Goal: Task Accomplishment & Management: Manage account settings

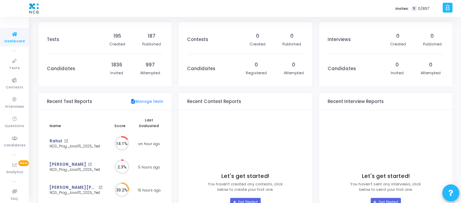
click at [13, 154] on icon at bounding box center [15, 155] width 4 height 4
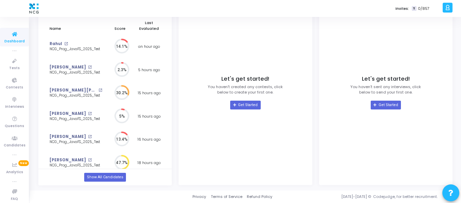
click at [448, 8] on icon at bounding box center [447, 8] width 5 height 8
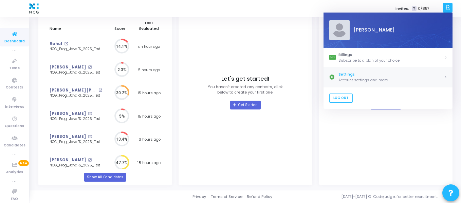
click at [343, 78] on div "Account settings and more" at bounding box center [390, 80] width 105 height 6
select select "91"
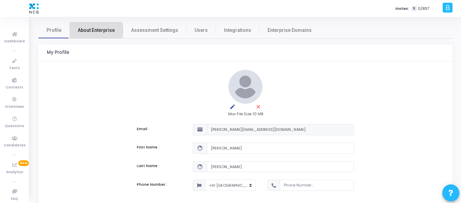
click at [95, 33] on span "About Enterprise" at bounding box center [96, 30] width 37 height 7
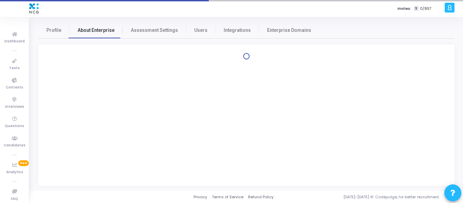
select select
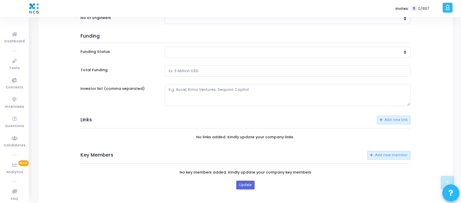
scroll to position [505, 0]
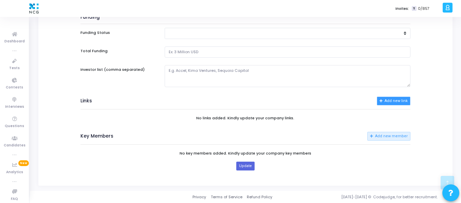
click at [393, 100] on button "Add new link" at bounding box center [393, 101] width 34 height 9
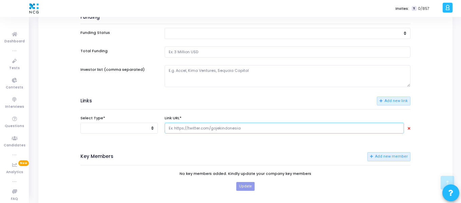
click at [217, 131] on input "text" at bounding box center [283, 128] width 239 height 11
click at [149, 133] on select "Facebook Twitter Instagram LinkedIn AngelList Medium Pinterest Crunchbase Githu…" at bounding box center [118, 128] width 77 height 11
select select "LinkedIn"
click at [80, 123] on select "Facebook Twitter Instagram LinkedIn AngelList Medium Pinterest Crunchbase Githu…" at bounding box center [118, 128] width 77 height 11
click at [231, 130] on input "text" at bounding box center [283, 128] width 239 height 11
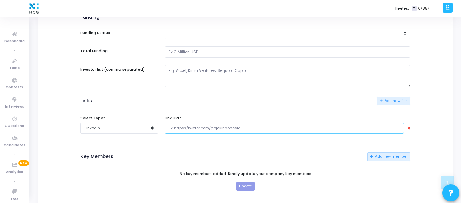
paste input "[URL][DOMAIN_NAME]"
type input "[URL][DOMAIN_NAME]"
click at [219, 147] on div "Key Members Add new member" at bounding box center [245, 155] width 336 height 28
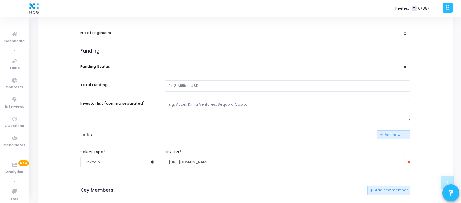
scroll to position [471, 0]
click at [390, 133] on button "Add new link" at bounding box center [393, 135] width 34 height 9
select select
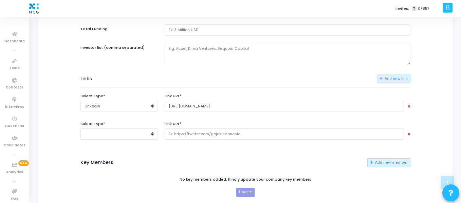
scroll to position [527, 0]
click at [409, 132] on icon at bounding box center [408, 134] width 3 height 4
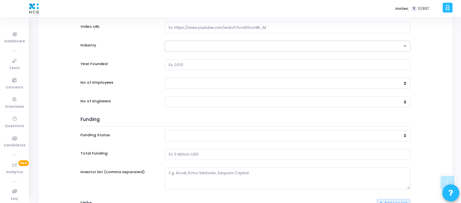
scroll to position [402, 0]
click at [260, 83] on select "1 - 10 10 - 50 50 - 200 200 - 500 500 - 1000 1000 - 50000" at bounding box center [287, 83] width 246 height 11
select select "1000 - 50000"
click at [164, 78] on select "1 - 10 10 - 50 50 - 200 200 - 500 500 - 1000 1000 - 50000" at bounding box center [287, 83] width 246 height 11
click at [212, 83] on select "1 - 10 10 - 50 50 - 200 200 - 500 500 - 1000 1000 - 50000" at bounding box center [287, 83] width 246 height 11
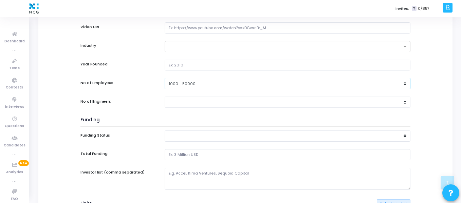
click at [212, 83] on select "1 - 10 10 - 50 50 - 200 200 - 500 500 - 1000 1000 - 50000" at bounding box center [287, 83] width 246 height 11
click at [154, 89] on div "No of Employees" at bounding box center [119, 87] width 84 height 19
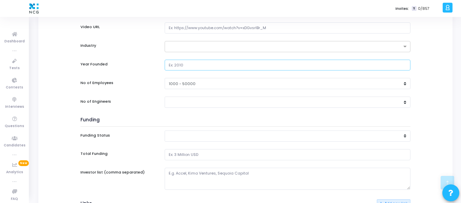
click at [199, 62] on input "text" at bounding box center [287, 65] width 246 height 11
type input "2"
type input "1997"
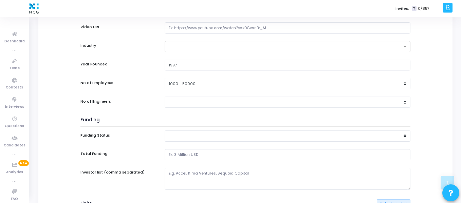
click at [145, 55] on div "Industry" at bounding box center [119, 50] width 84 height 19
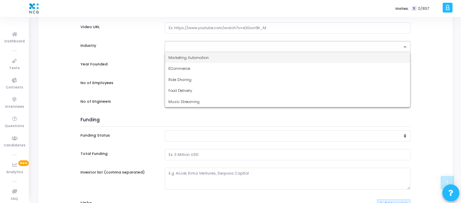
click at [204, 48] on input "text" at bounding box center [284, 47] width 233 height 6
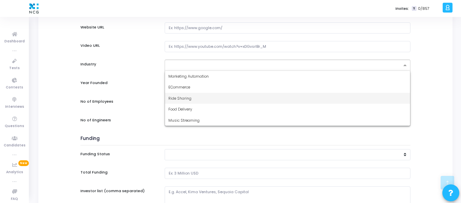
scroll to position [383, 0]
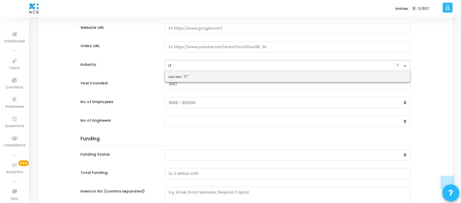
type input "I"
type input "S"
type input "I"
type input "Managed IT Services"
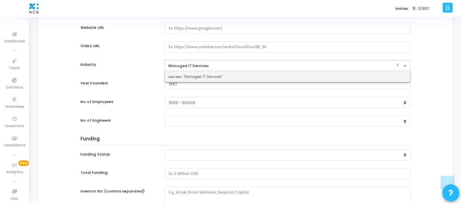
click at [205, 77] on span "Add item "Managed IT Services"" at bounding box center [195, 76] width 54 height 5
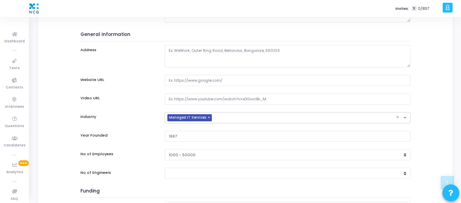
scroll to position [329, 0]
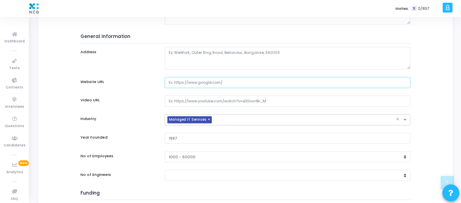
click at [227, 83] on input "text" at bounding box center [287, 82] width 246 height 11
paste input "[URL][DOMAIN_NAME]"
type input "[URL][DOMAIN_NAME]"
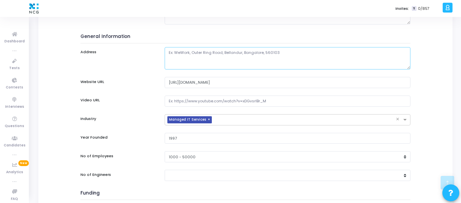
click at [274, 50] on textarea at bounding box center [287, 58] width 246 height 22
paste textarea "[GEOGRAPHIC_DATA], [GEOGRAPHIC_DATA], SH 87 WeWork, Salarpuria Symbiosis [GEOGR…"
type textarea "[GEOGRAPHIC_DATA], [GEOGRAPHIC_DATA], SH 87 WeWork, Salarpuria Symbiosis [GEOGR…"
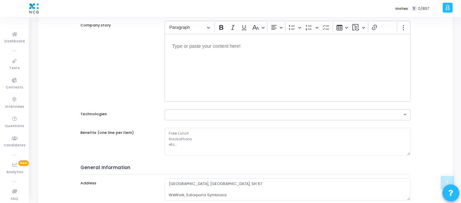
scroll to position [197, 0]
click at [257, 116] on input "text" at bounding box center [284, 116] width 233 height 6
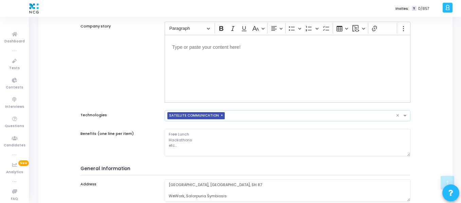
scroll to position [157, 0]
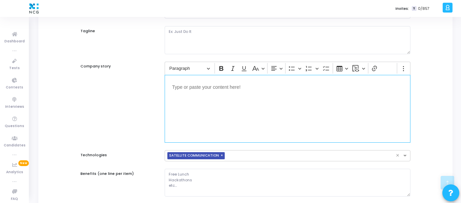
click at [212, 113] on div "Editor editing area: main" at bounding box center [287, 109] width 246 height 68
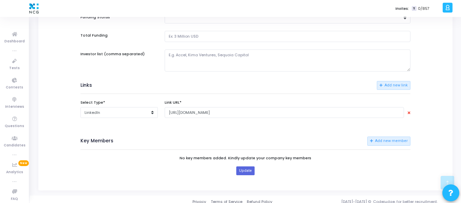
scroll to position [526, 0]
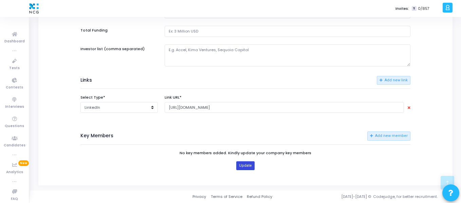
click at [250, 164] on button "Update" at bounding box center [245, 165] width 18 height 9
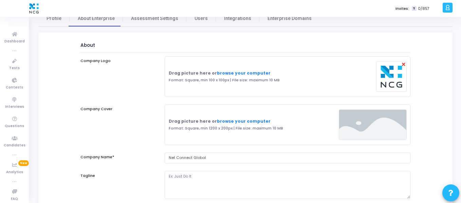
scroll to position [0, 0]
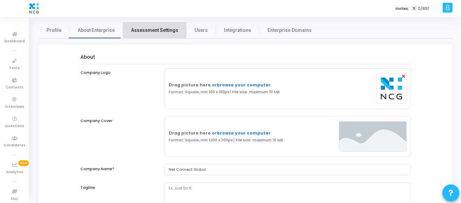
click at [158, 28] on span "Assessment Settings" at bounding box center [154, 30] width 47 height 7
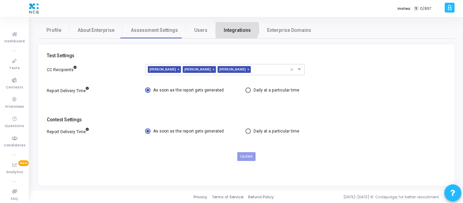
click at [226, 28] on span "Integrations" at bounding box center [237, 30] width 27 height 7
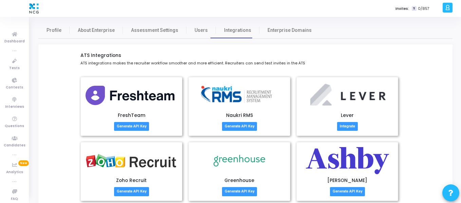
click at [217, 63] on p "ATS integrations makes the recruiter workflow smoother and more efficient. Recr…" at bounding box center [245, 63] width 330 height 6
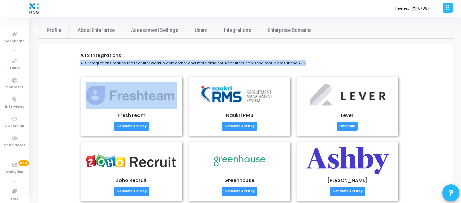
click at [217, 63] on p "ATS integrations makes the recruiter workflow smoother and more efficient. Recr…" at bounding box center [245, 63] width 330 height 6
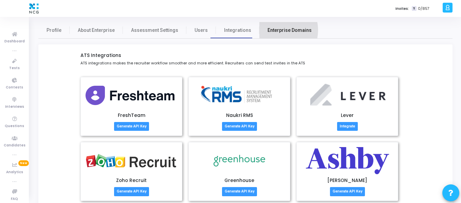
click at [268, 30] on span "Enterprise Domains" at bounding box center [289, 30] width 44 height 7
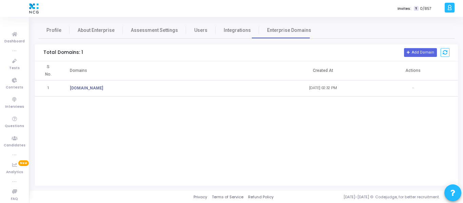
click at [182, 88] on td "[DOMAIN_NAME]" at bounding box center [169, 88] width 217 height 16
click at [55, 26] on link "Profile" at bounding box center [53, 30] width 31 height 16
select select "91"
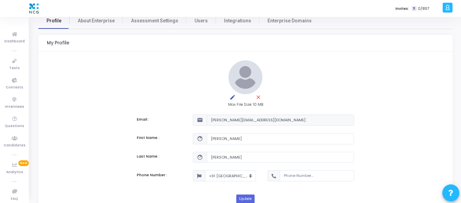
scroll to position [8, 0]
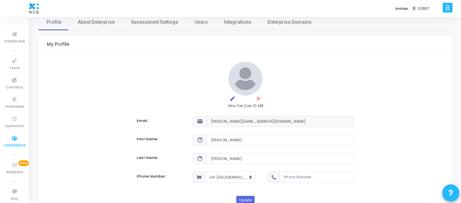
click at [16, 140] on icon at bounding box center [14, 138] width 14 height 8
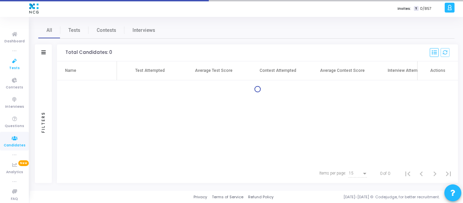
click at [13, 62] on icon at bounding box center [14, 61] width 14 height 8
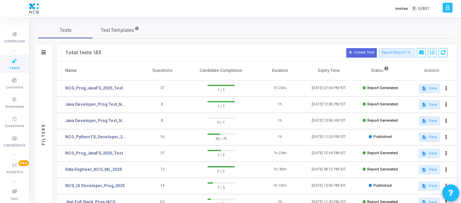
click at [10, 65] on icon at bounding box center [14, 61] width 14 height 8
click at [449, 87] on button at bounding box center [445, 88] width 9 height 9
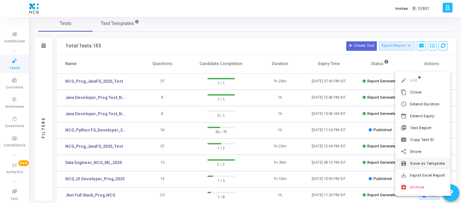
scroll to position [7, 0]
click at [321, 54] on div at bounding box center [230, 101] width 461 height 203
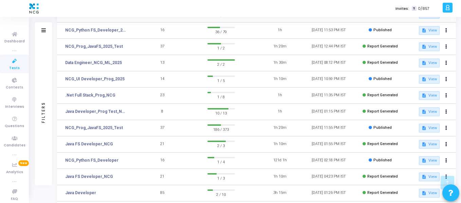
scroll to position [107, 0]
click at [447, 78] on button at bounding box center [445, 78] width 9 height 9
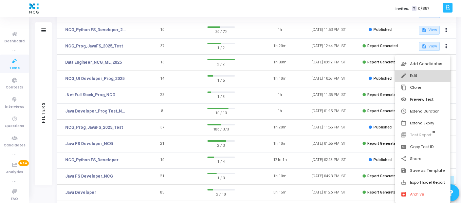
click at [415, 76] on button "edit Edit" at bounding box center [422, 76] width 55 height 12
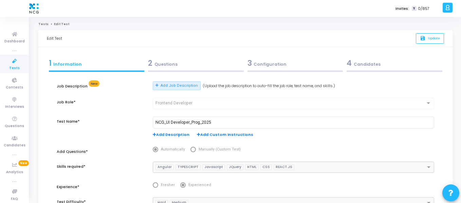
click at [168, 61] on div "2 Questions" at bounding box center [196, 63] width 96 height 11
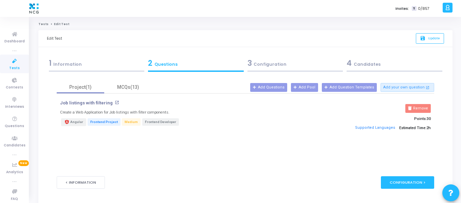
click at [264, 66] on div "3 Configuration" at bounding box center [295, 63] width 96 height 11
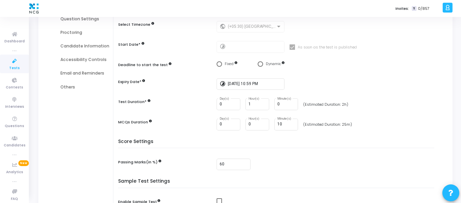
scroll to position [83, 0]
click at [96, 73] on div "Email and Reminders" at bounding box center [84, 73] width 49 height 6
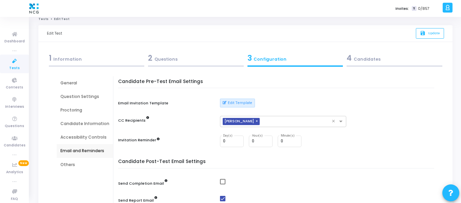
scroll to position [0, 0]
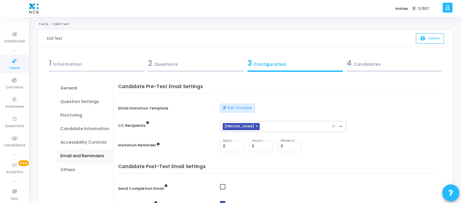
click at [93, 144] on div "Accessibility Controls" at bounding box center [84, 142] width 49 height 6
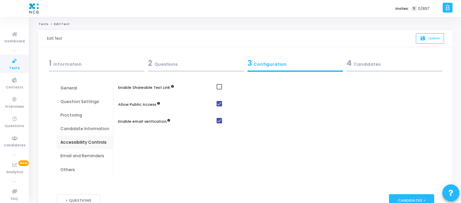
click at [75, 121] on div "Proctoring" at bounding box center [85, 116] width 56 height 14
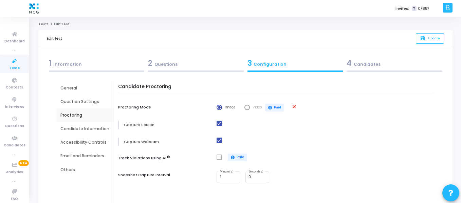
click at [75, 125] on div "Candidate Information" at bounding box center [85, 129] width 56 height 14
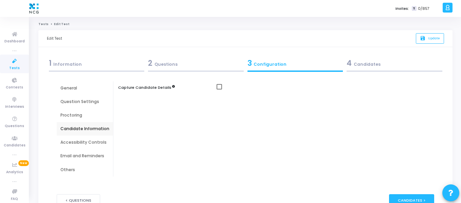
click at [80, 101] on div "Question Settings" at bounding box center [84, 102] width 49 height 6
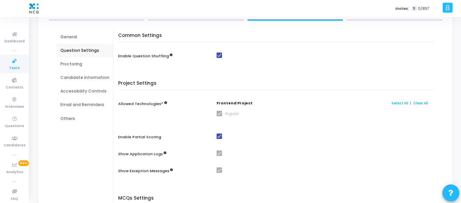
scroll to position [52, 0]
click at [72, 62] on div "Proctoring" at bounding box center [84, 63] width 49 height 6
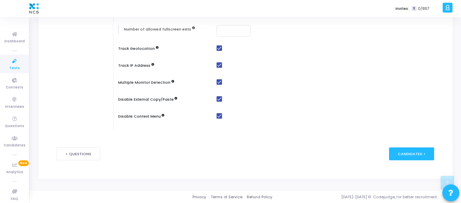
scroll to position [0, 0]
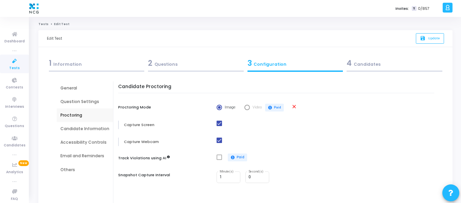
click at [90, 125] on div "Candidate Information" at bounding box center [85, 129] width 56 height 14
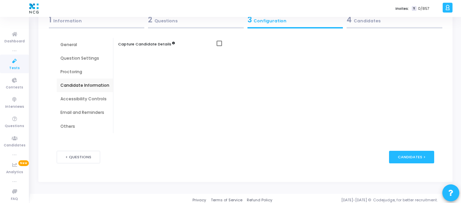
scroll to position [46, 0]
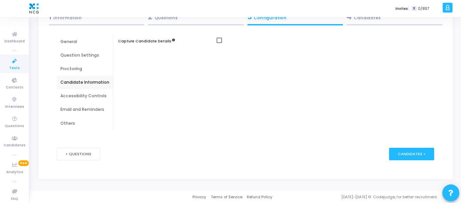
click at [91, 97] on div "Accessibility Controls" at bounding box center [84, 96] width 49 height 6
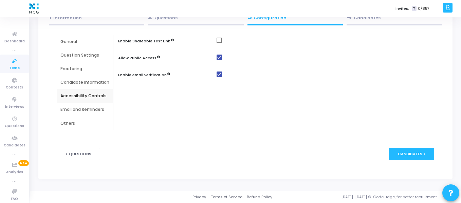
click at [92, 105] on div "Email and Reminders" at bounding box center [85, 110] width 56 height 14
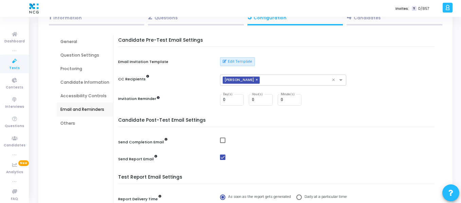
click at [65, 125] on div "Others" at bounding box center [84, 123] width 49 height 6
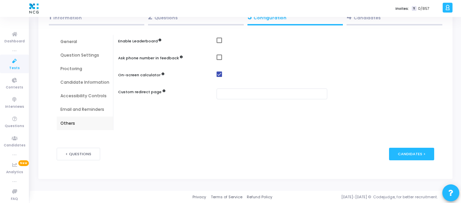
click at [79, 110] on div "Email and Reminders" at bounding box center [84, 109] width 49 height 6
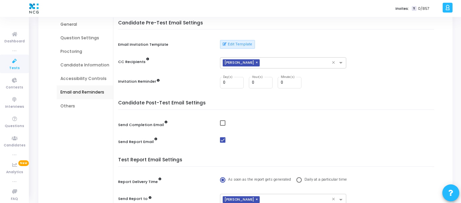
scroll to position [64, 0]
click at [229, 84] on input "0" at bounding box center [232, 82] width 18 height 5
type input "5"
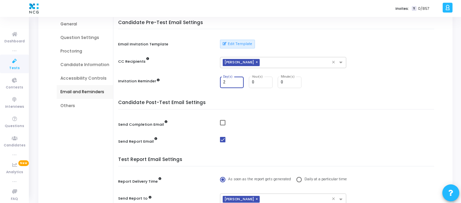
type input "2"
click at [315, 97] on div "Candidate Pre-Test Email Settings Email Invitation Template Edit Template CC Re…" at bounding box center [277, 58] width 312 height 77
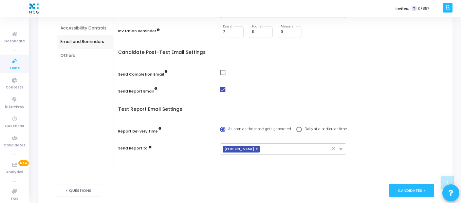
scroll to position [115, 0]
click at [221, 71] on span at bounding box center [222, 71] width 5 height 5
click at [222, 75] on input "checkbox" at bounding box center [222, 75] width 0 height 0
checkbox input "true"
click at [221, 87] on span at bounding box center [222, 88] width 5 height 5
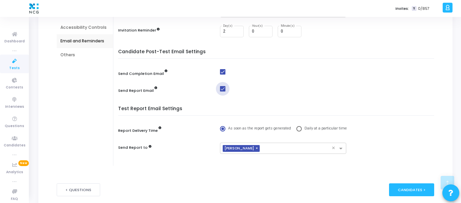
click at [222, 92] on input "checkbox" at bounding box center [222, 92] width 0 height 0
checkbox input "false"
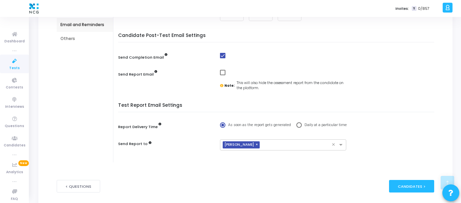
scroll to position [164, 0]
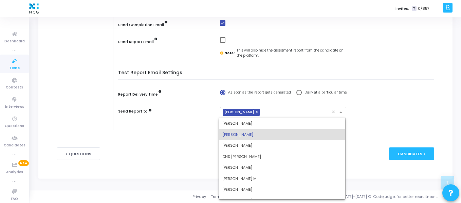
click at [280, 114] on input "text" at bounding box center [296, 113] width 69 height 6
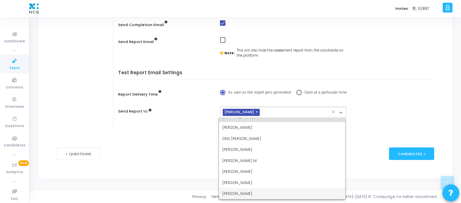
click at [239, 196] on span "[PERSON_NAME]" at bounding box center [237, 193] width 30 height 5
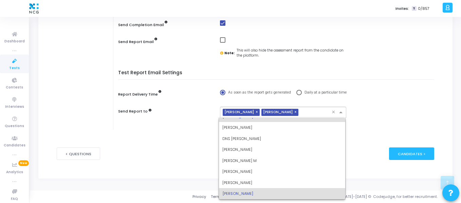
click at [301, 113] on input "text" at bounding box center [316, 113] width 31 height 6
click at [254, 188] on div "[PERSON_NAME]" at bounding box center [282, 182] width 126 height 11
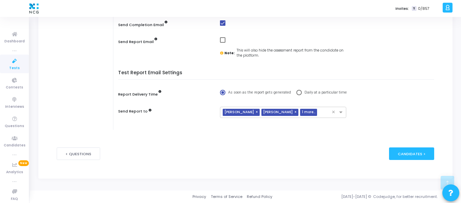
click at [235, 151] on div "< Questions Candidates >" at bounding box center [245, 153] width 377 height 33
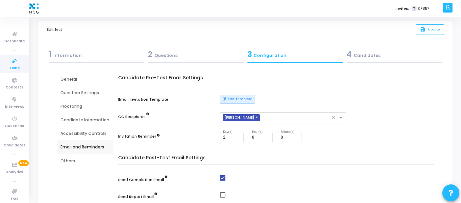
scroll to position [0, 0]
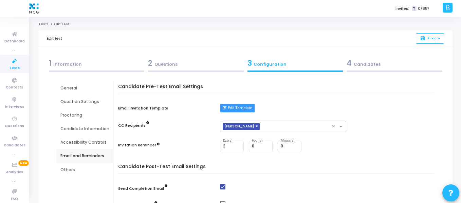
click at [234, 106] on button "Edit Template" at bounding box center [237, 108] width 35 height 9
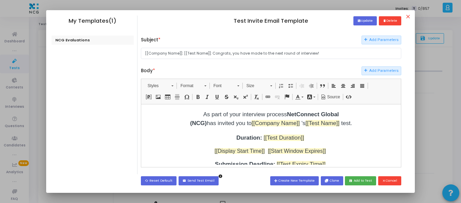
scroll to position [85, 0]
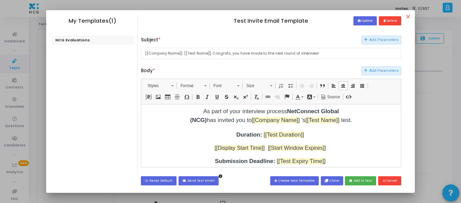
click at [258, 125] on div "Hi [[Candidate Name]] , Congratulations !!! As part of your interview process N…" at bounding box center [271, 153] width 170 height 123
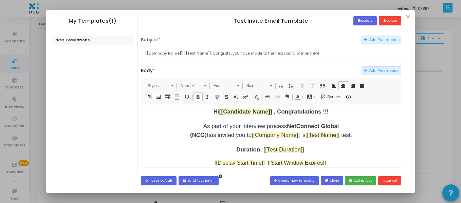
scroll to position [70, 0]
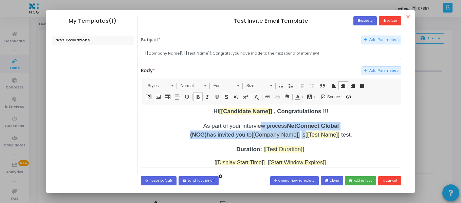
drag, startPoint x: 238, startPoint y: 125, endPoint x: 306, endPoint y: 137, distance: 68.6
click at [306, 137] on span "As part of your interview process NetConnect Global (NCG) has invited you to [[…" at bounding box center [271, 129] width 162 height 15
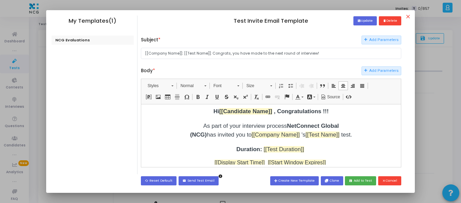
click at [306, 137] on span "As part of your interview process NetConnect Global (NCG) has invited you to [[…" at bounding box center [271, 129] width 162 height 15
click at [325, 135] on span "As part of your interview process NetConnect Global (NCG) has invited you to [[…" at bounding box center [271, 129] width 162 height 15
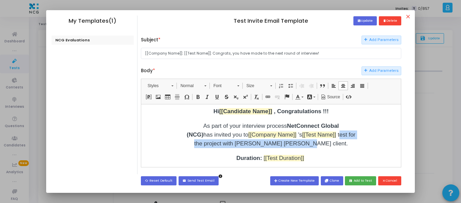
copy span "test for the project with [PERSON_NAME] [PERSON_NAME] client."
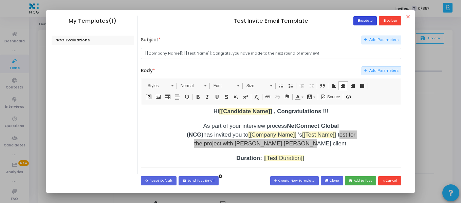
click at [356, 23] on button "save Update" at bounding box center [364, 20] width 23 height 9
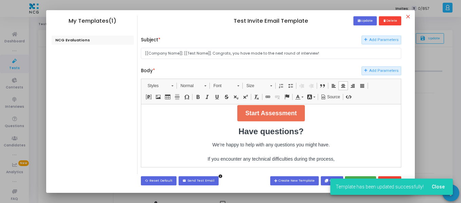
scroll to position [234, 0]
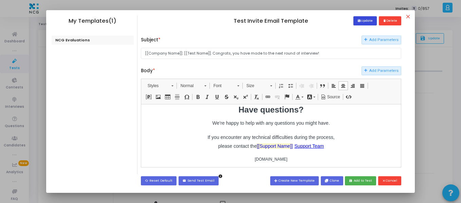
click at [369, 22] on button "save Update" at bounding box center [364, 20] width 23 height 9
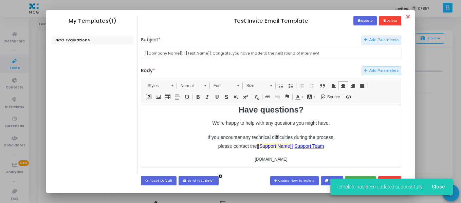
click at [411, 16] on mat-icon "close" at bounding box center [409, 18] width 8 height 8
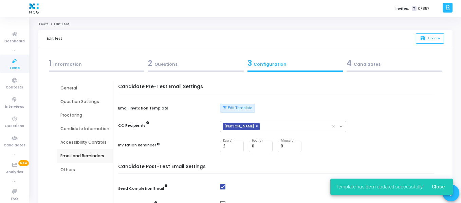
scroll to position [164, 0]
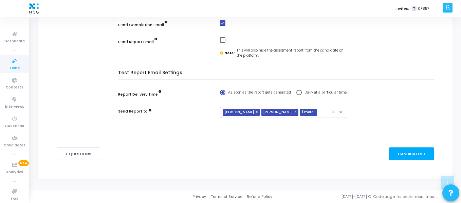
click at [408, 158] on div "Candidates >" at bounding box center [411, 154] width 45 height 13
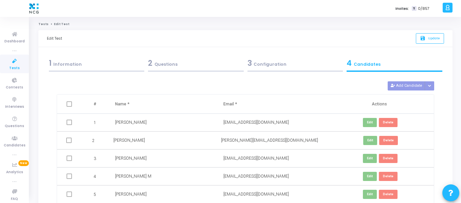
scroll to position [74, 0]
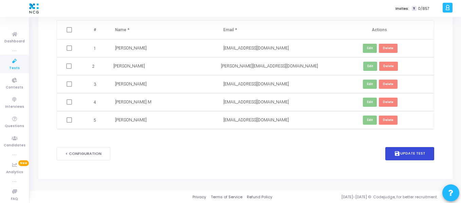
click at [408, 158] on button "save Update Test" at bounding box center [409, 153] width 49 height 13
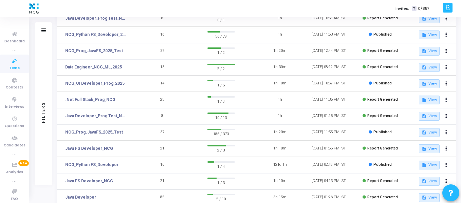
scroll to position [101, 0]
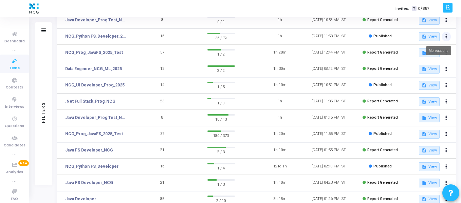
click at [446, 33] on button at bounding box center [445, 36] width 9 height 9
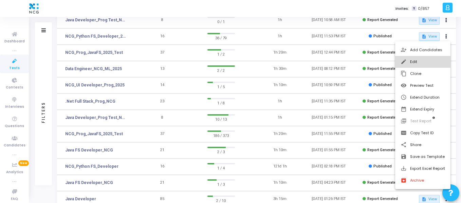
click at [416, 59] on button "edit Edit" at bounding box center [422, 62] width 55 height 12
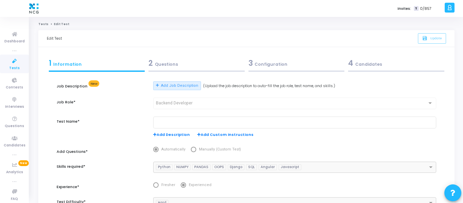
type input "NCG_Python FS_Developer_2025"
click at [187, 66] on div "2 Questions" at bounding box center [196, 63] width 96 height 11
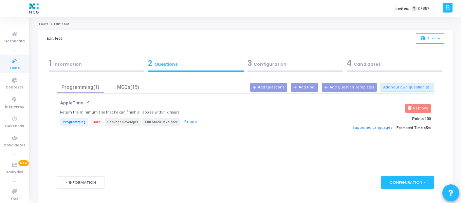
click at [265, 66] on div "3 Configuration" at bounding box center [295, 63] width 96 height 11
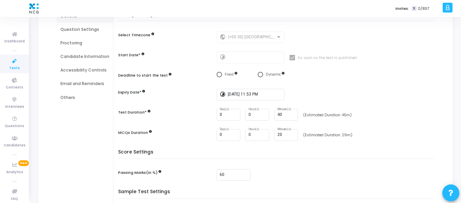
scroll to position [57, 0]
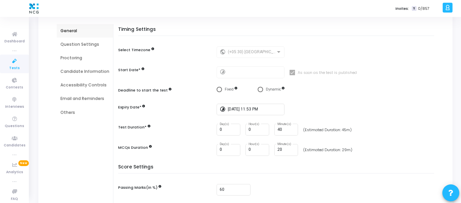
click at [78, 46] on div "Question Settings" at bounding box center [84, 44] width 49 height 6
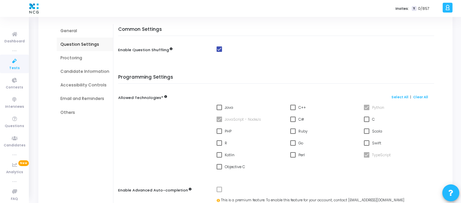
click at [73, 57] on div "Proctoring" at bounding box center [84, 58] width 49 height 6
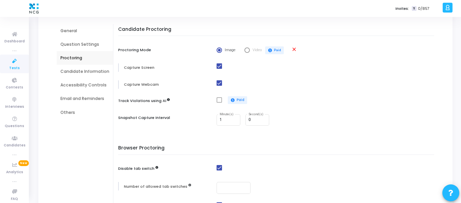
click at [72, 69] on div "Candidate Information" at bounding box center [84, 71] width 49 height 6
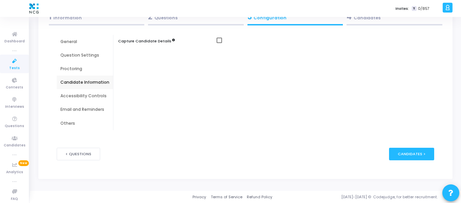
click at [75, 96] on div "Accessibility Controls" at bounding box center [84, 96] width 49 height 6
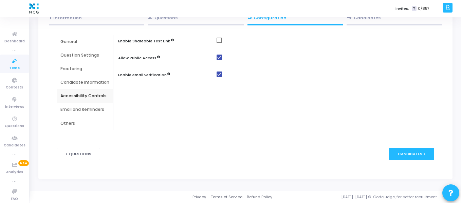
click at [75, 107] on div "Email and Reminders" at bounding box center [84, 109] width 49 height 6
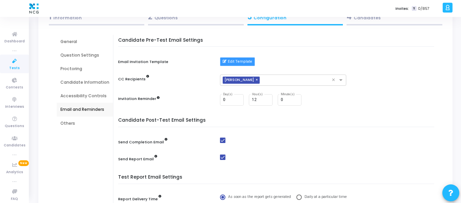
click at [236, 59] on button "Edit Template" at bounding box center [237, 61] width 35 height 9
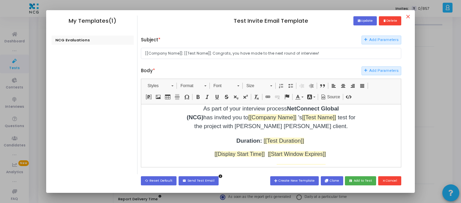
scroll to position [80, 0]
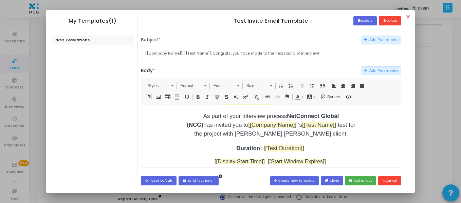
click at [411, 17] on mat-icon "close" at bounding box center [409, 18] width 8 height 8
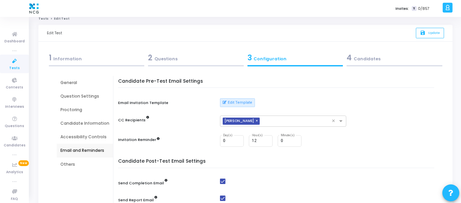
scroll to position [5, 0]
click at [16, 63] on icon at bounding box center [14, 61] width 14 height 8
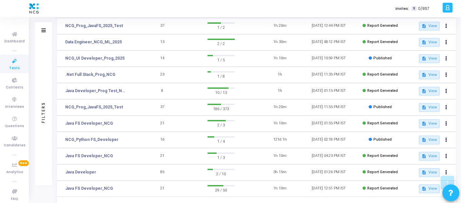
scroll to position [127, 0]
click at [446, 112] on button at bounding box center [445, 107] width 9 height 9
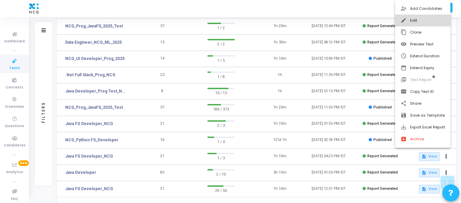
click at [413, 19] on button "edit Edit" at bounding box center [422, 21] width 55 height 12
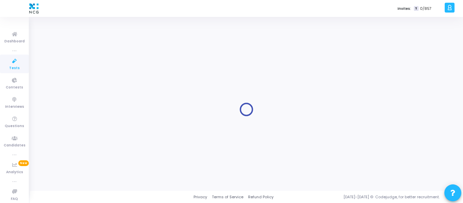
type input "NCG_Prog_JavaFS_2025_Test"
type input "[DATE] 11:55 PM"
type input "50"
type input "60"
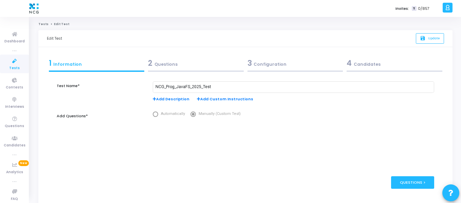
click at [270, 61] on div "3 Configuration" at bounding box center [295, 63] width 96 height 11
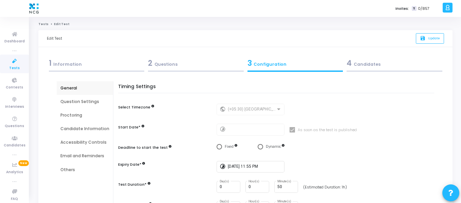
click at [86, 132] on div "Candidate Information" at bounding box center [84, 129] width 49 height 6
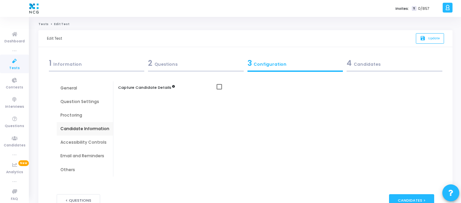
click at [82, 142] on div "Accessibility Controls" at bounding box center [84, 142] width 49 height 6
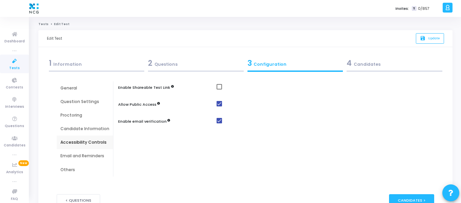
click at [79, 153] on div "Email and Reminders" at bounding box center [84, 156] width 49 height 6
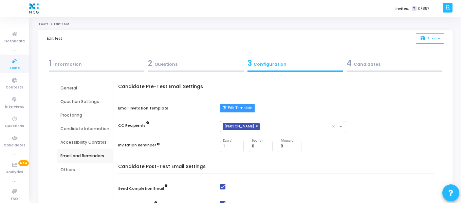
click at [232, 109] on button "Edit Template" at bounding box center [237, 108] width 35 height 9
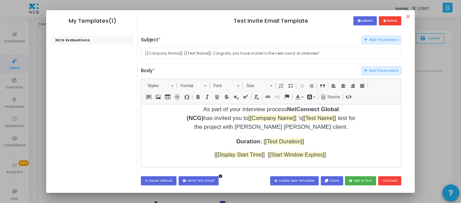
scroll to position [86, 0]
click at [236, 114] on p "As part of your interview process NetConnect Global (NCG) has invited you to [[…" at bounding box center [271, 118] width 170 height 26
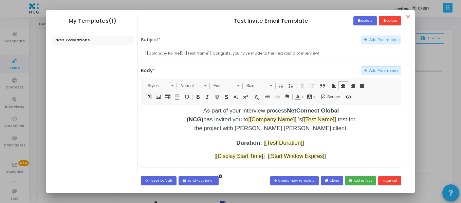
scroll to position [86, 0]
click at [411, 18] on mat-icon "close" at bounding box center [409, 18] width 8 height 8
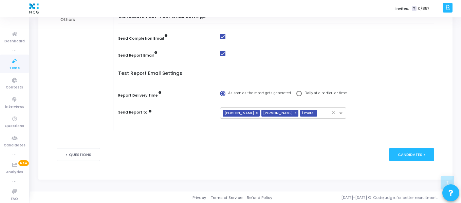
scroll to position [151, 0]
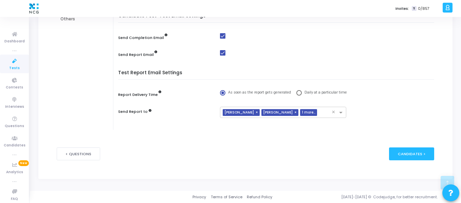
click at [12, 62] on icon at bounding box center [14, 61] width 14 height 8
